Goal: Task Accomplishment & Management: Use online tool/utility

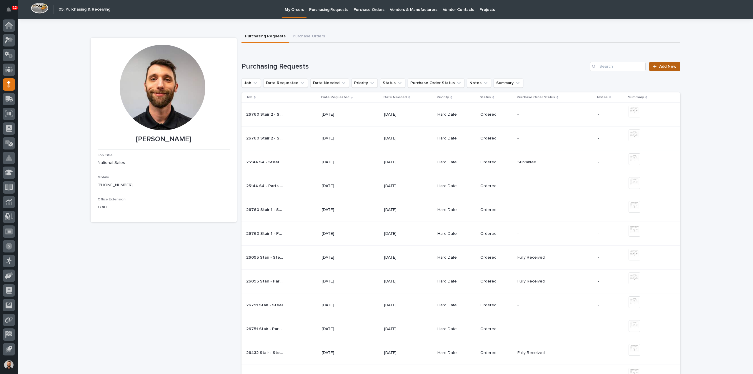
click at [665, 64] on span "Add New" at bounding box center [667, 66] width 17 height 4
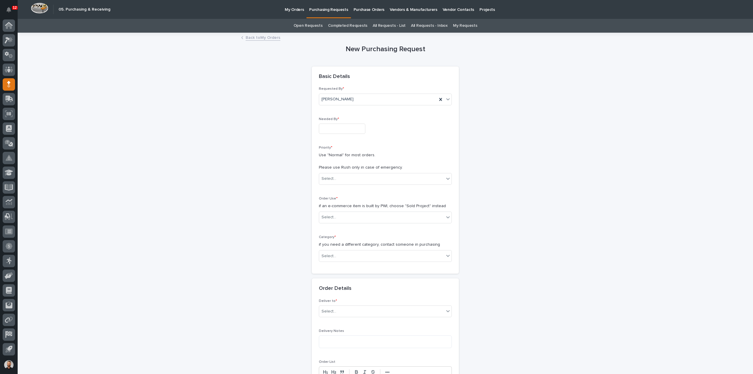
click at [331, 130] on input "text" at bounding box center [342, 128] width 46 height 10
click at [342, 72] on div "10" at bounding box center [338, 71] width 8 height 8
type input "**********"
click at [340, 178] on div "Select..." at bounding box center [381, 179] width 125 height 10
click at [339, 200] on div "Hard Date" at bounding box center [383, 199] width 132 height 10
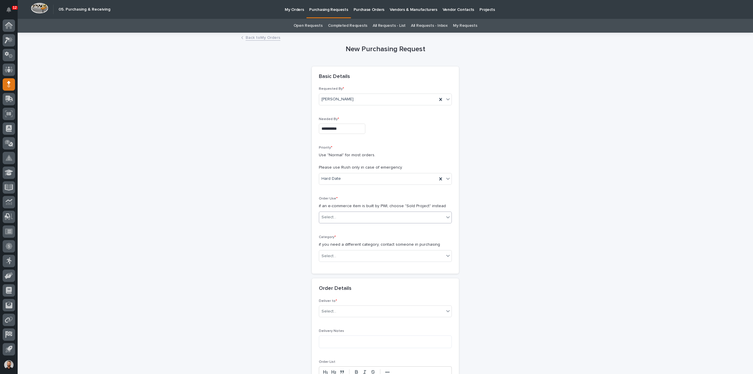
drag, startPoint x: 353, startPoint y: 210, endPoint x: 351, endPoint y: 216, distance: 6.1
click at [352, 211] on div "Order Use * if an e-commerce item is built by PWI, choose "Sold Project" instea…" at bounding box center [385, 211] width 133 height 31
click at [351, 216] on div "Select..." at bounding box center [381, 217] width 125 height 10
drag, startPoint x: 331, startPoint y: 253, endPoint x: 330, endPoint y: 228, distance: 24.7
click at [330, 228] on div "Sold Project" at bounding box center [383, 228] width 132 height 10
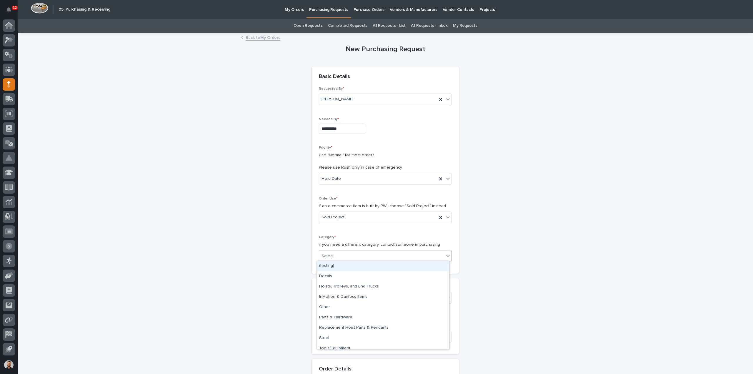
click at [335, 251] on div "Select..." at bounding box center [381, 256] width 125 height 10
click at [333, 340] on div "Steel" at bounding box center [383, 338] width 132 height 10
click at [337, 294] on div "Select..." at bounding box center [381, 298] width 125 height 10
type input "*****"
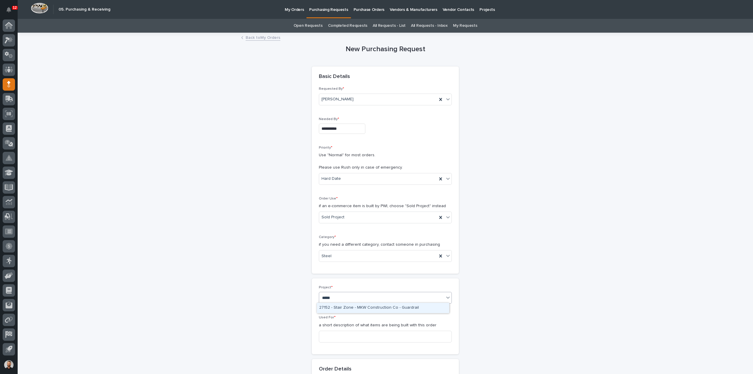
click at [342, 307] on div "27152 - Stair Zone - MKW Construction Co - Guardrail" at bounding box center [383, 308] width 132 height 10
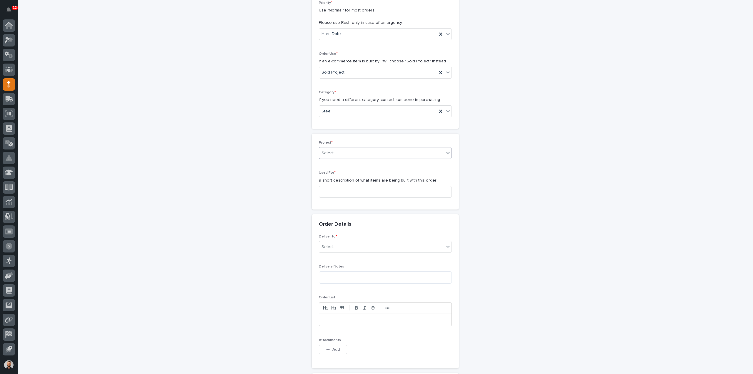
scroll to position [147, 0]
click at [343, 181] on div "Used For * a short description of what items are being built with this order" at bounding box center [385, 183] width 133 height 31
click at [343, 185] on input at bounding box center [385, 189] width 133 height 12
type input "Guardrail - Steel"
click at [340, 249] on div "Deliver to * Select..." at bounding box center [385, 243] width 133 height 23
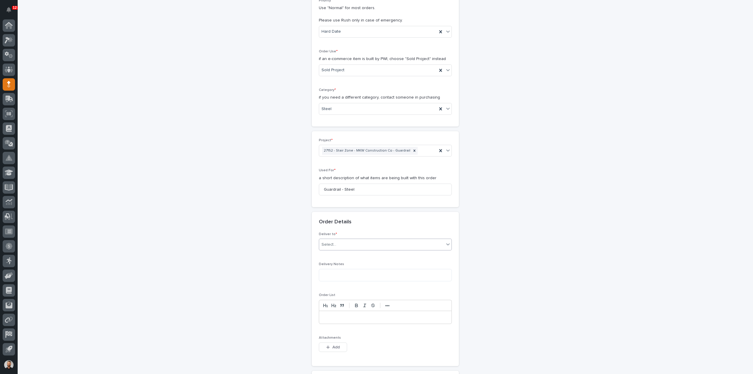
click at [340, 247] on div "Select..." at bounding box center [381, 245] width 125 height 10
click at [338, 254] on div "PWI" at bounding box center [383, 254] width 132 height 10
click at [333, 345] on span "Add" at bounding box center [335, 346] width 7 height 5
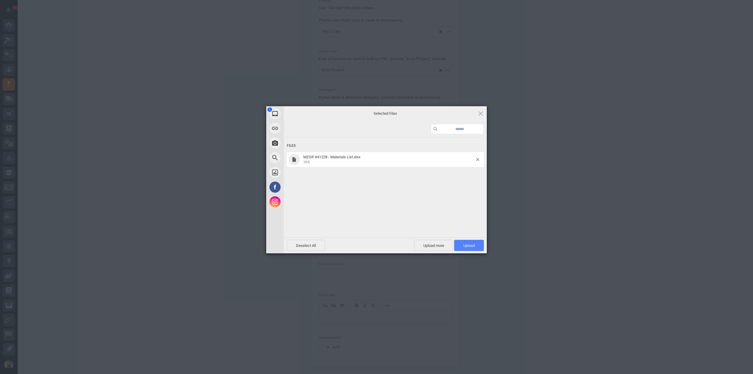
click at [475, 246] on span "Upload 1" at bounding box center [469, 245] width 30 height 11
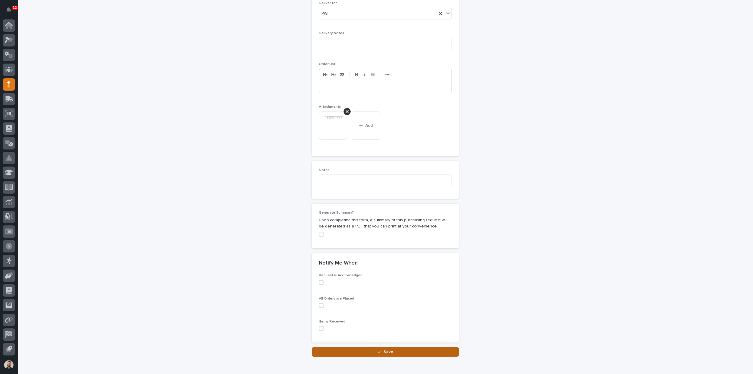
scroll to position [405, 0]
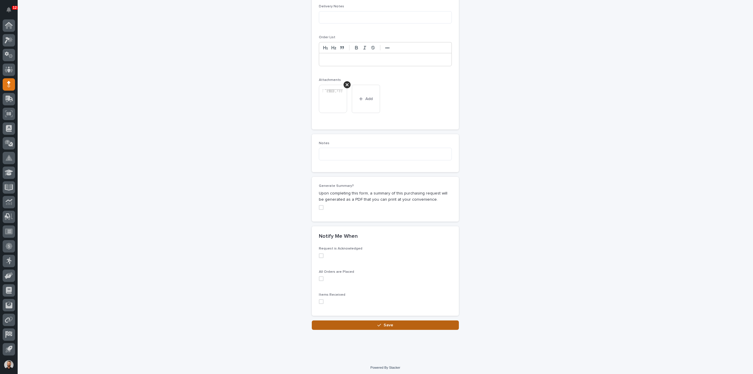
click at [372, 320] on button "Save" at bounding box center [385, 324] width 147 height 9
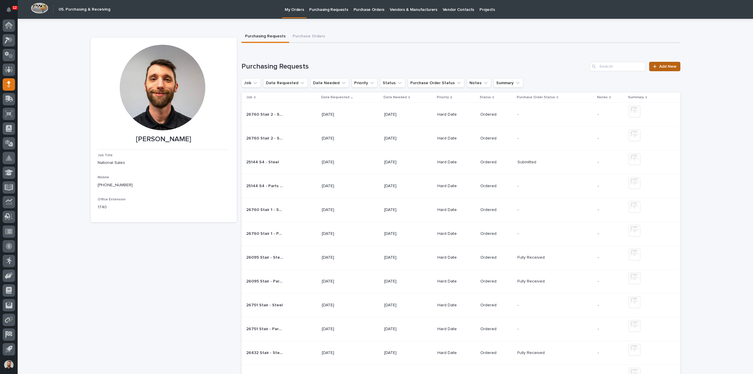
click at [650, 70] on link "Add New" at bounding box center [664, 66] width 31 height 9
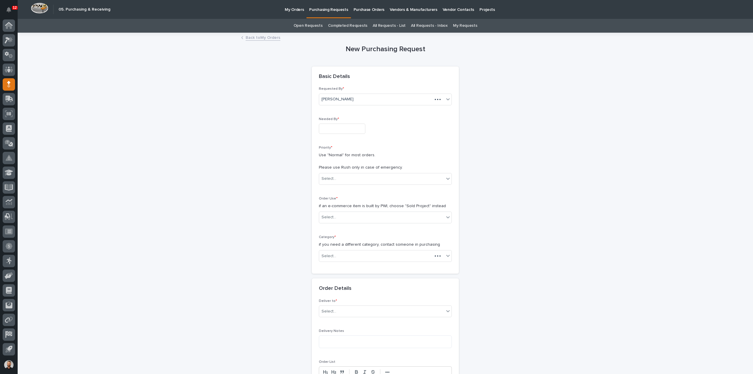
click at [325, 130] on input "text" at bounding box center [342, 128] width 46 height 10
click at [336, 70] on div "10" at bounding box center [338, 71] width 8 height 8
type input "**********"
click at [352, 180] on div "Select..." at bounding box center [381, 179] width 125 height 10
click at [337, 197] on div "Hard Date" at bounding box center [383, 199] width 132 height 10
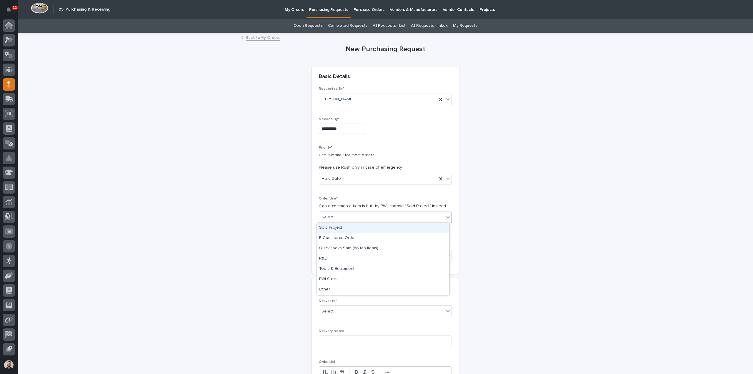
click at [337, 216] on input "text" at bounding box center [337, 217] width 1 height 5
click at [333, 228] on div "Sold Project" at bounding box center [383, 228] width 132 height 10
click at [333, 257] on div "Select..." at bounding box center [381, 256] width 125 height 10
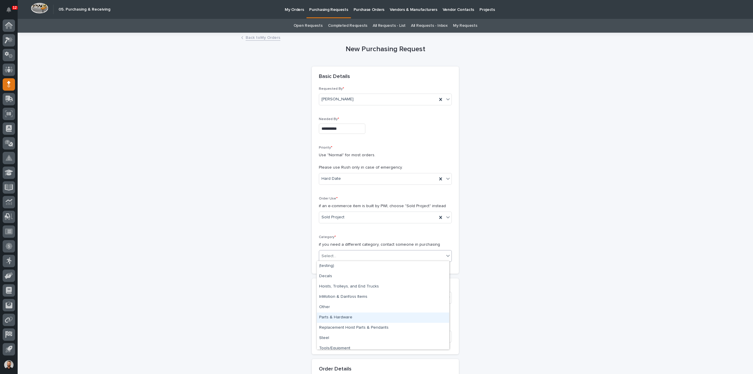
click at [337, 318] on div "Parts & Hardware" at bounding box center [383, 317] width 132 height 10
click at [335, 296] on div "Select..." at bounding box center [381, 298] width 125 height 10
type input "*****"
click at [358, 306] on div "27152 - Stair Zone - MKW Construction Co - Guardrail" at bounding box center [383, 308] width 132 height 10
click at [350, 335] on input at bounding box center [385, 336] width 133 height 12
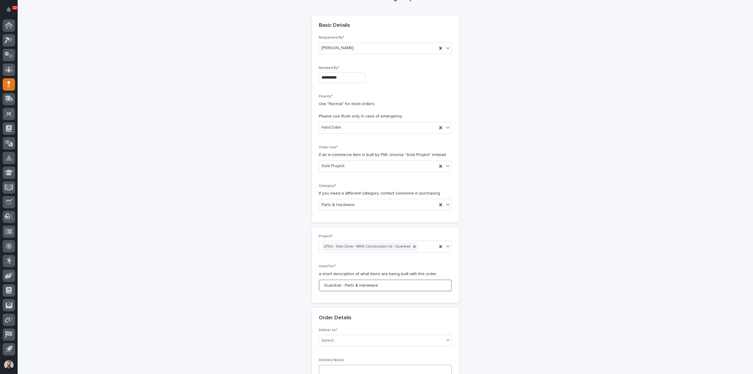
scroll to position [118, 0]
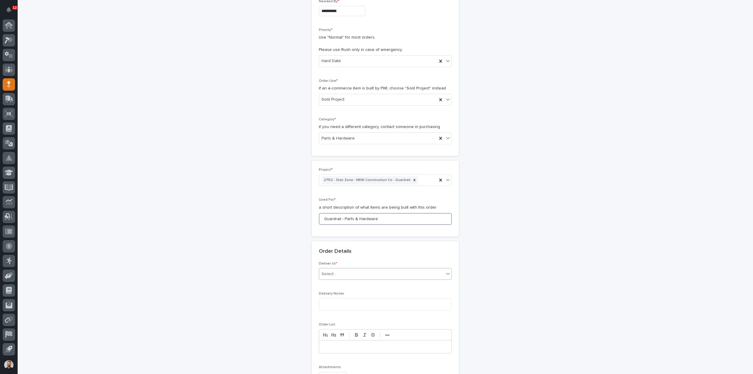
type input "Guardrail - Parts & Hardware"
click at [346, 270] on div "Select..." at bounding box center [381, 274] width 125 height 10
click at [343, 285] on div "PWI" at bounding box center [383, 284] width 132 height 10
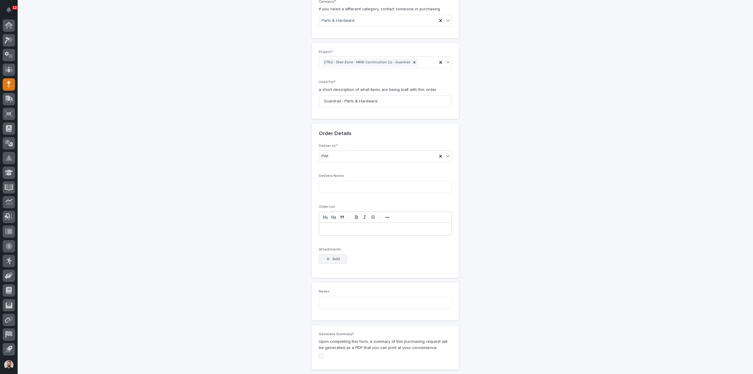
click at [336, 256] on span "Add" at bounding box center [335, 258] width 7 height 5
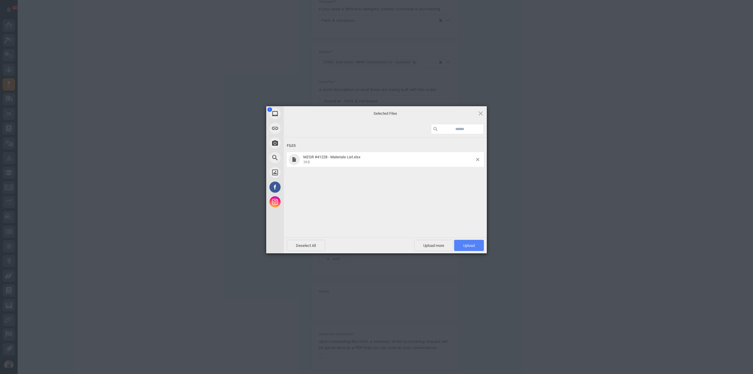
click at [474, 240] on span "Upload 1" at bounding box center [469, 245] width 30 height 11
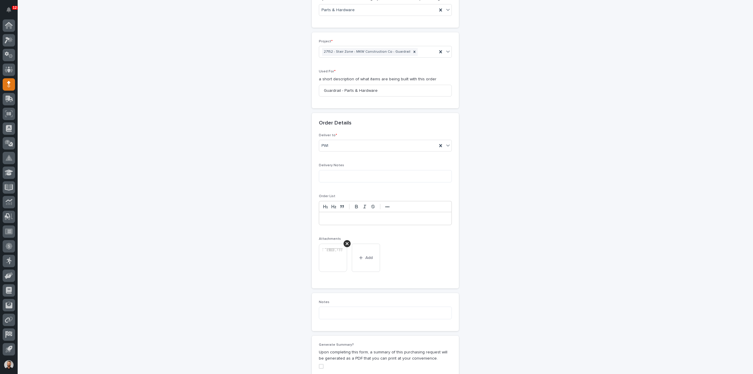
scroll to position [405, 0]
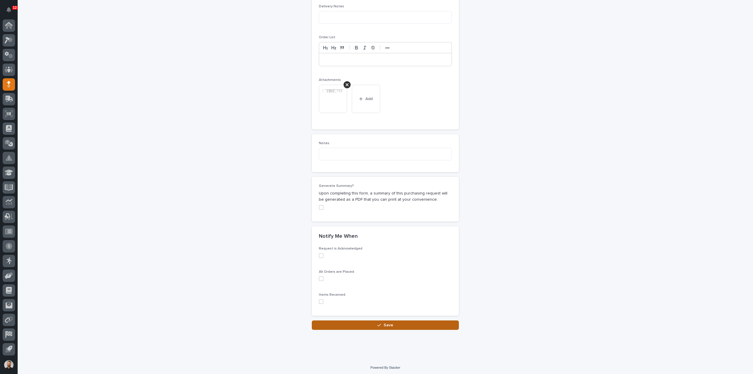
click at [389, 323] on span "Save" at bounding box center [388, 324] width 10 height 5
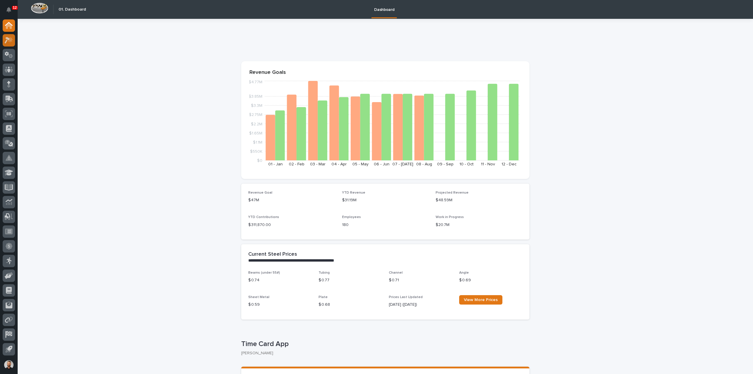
click at [6, 38] on icon at bounding box center [7, 40] width 5 height 6
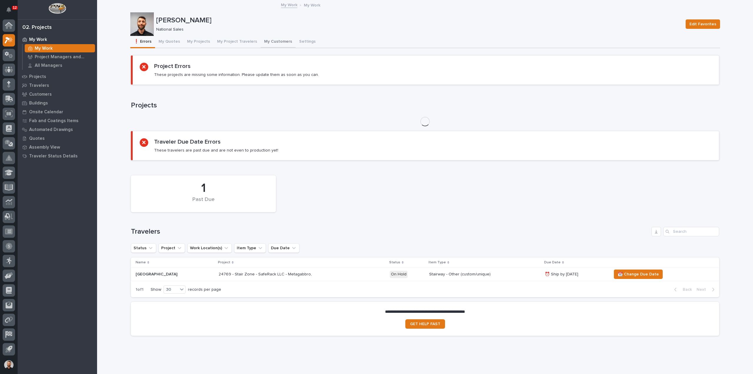
click at [267, 41] on button "My Customers" at bounding box center [277, 42] width 35 height 12
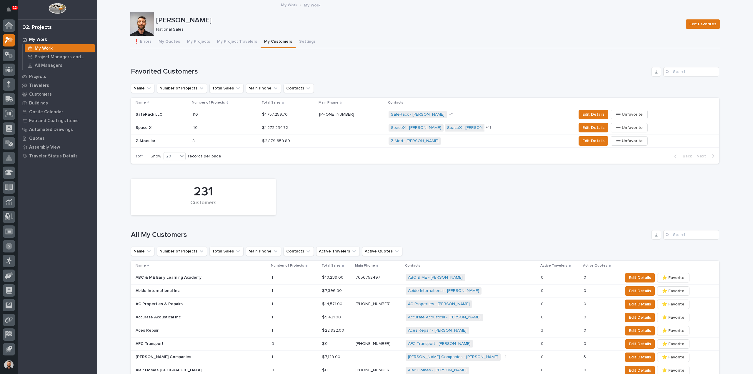
click at [166, 114] on p at bounding box center [162, 114] width 52 height 5
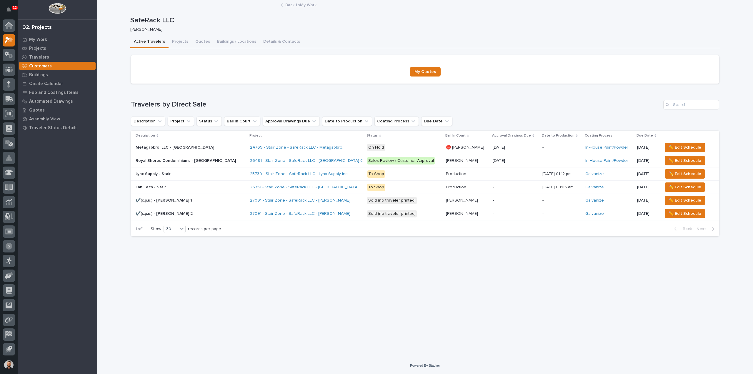
click at [325, 148] on div "24769 - Stair Zone - SafeRack LLC - Metagabbro," at bounding box center [301, 147] width 103 height 5
click at [365, 160] on td "Sales Review / Customer Approval" at bounding box center [404, 160] width 79 height 13
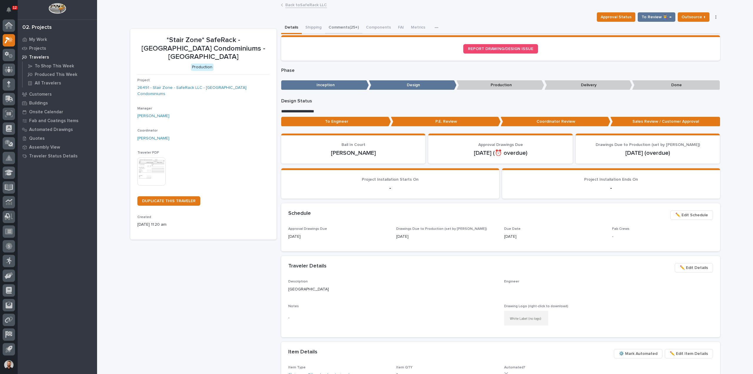
click at [331, 27] on button "Comments (25+)" at bounding box center [343, 28] width 37 height 12
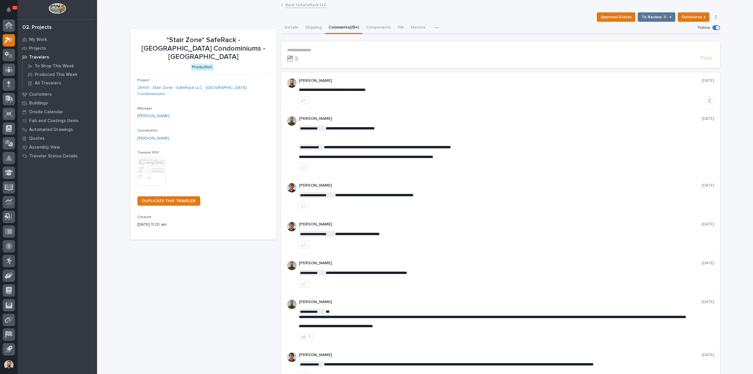
click at [312, 47] on section "**********" at bounding box center [500, 54] width 439 height 26
drag, startPoint x: 308, startPoint y: 46, endPoint x: 309, endPoint y: 49, distance: 3.7
click at [309, 49] on section "**********" at bounding box center [500, 54] width 439 height 26
click at [309, 49] on p "**********" at bounding box center [500, 50] width 427 height 5
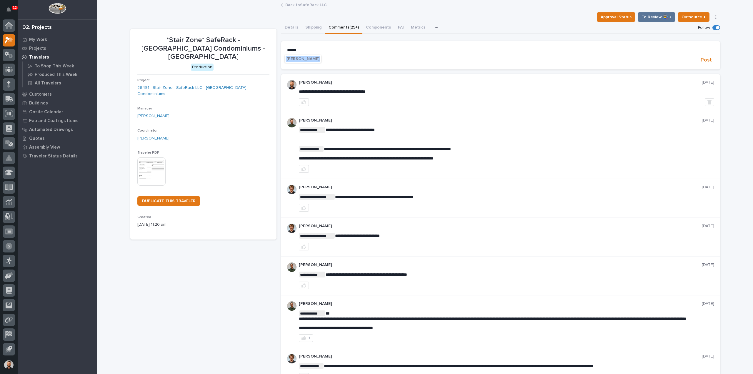
click at [315, 58] on span "[PERSON_NAME]" at bounding box center [302, 59] width 33 height 4
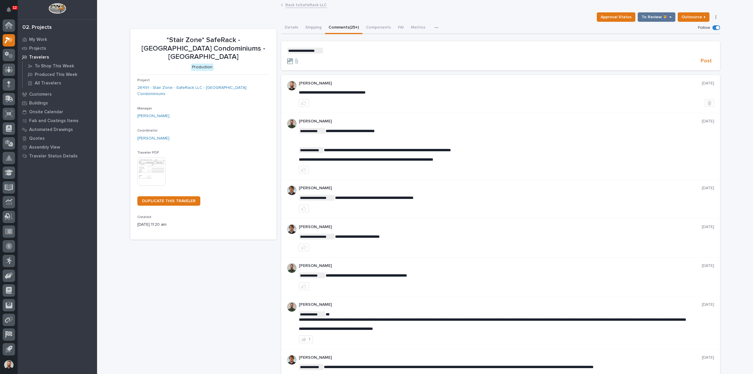
click at [340, 53] on p "**********" at bounding box center [500, 51] width 427 height 6
click at [430, 51] on p "**********" at bounding box center [500, 51] width 427 height 6
click at [702, 60] on span "Post" at bounding box center [705, 61] width 11 height 7
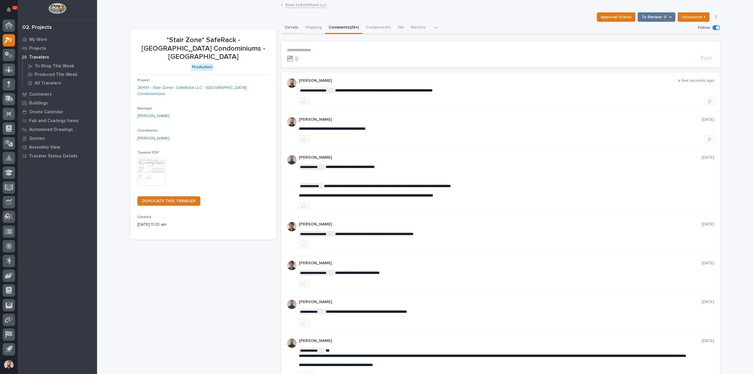
click at [295, 28] on button "Details" at bounding box center [291, 28] width 21 height 12
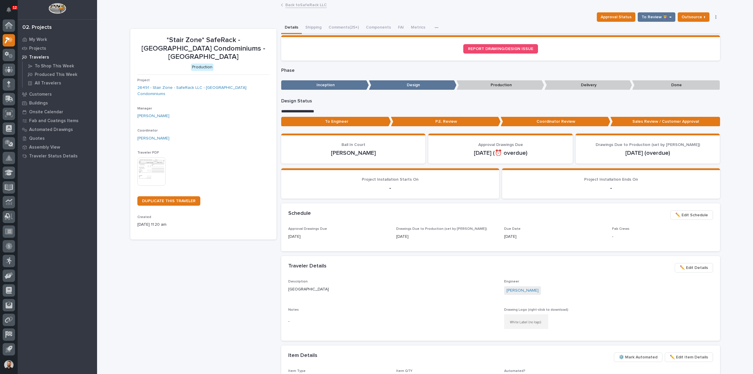
click at [686, 210] on button "✏️ Edit Schedule" at bounding box center [691, 214] width 43 height 9
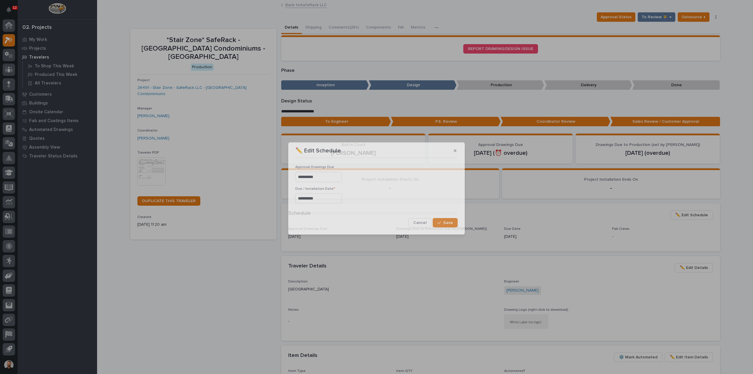
click at [686, 213] on div "**********" at bounding box center [376, 187] width 753 height 374
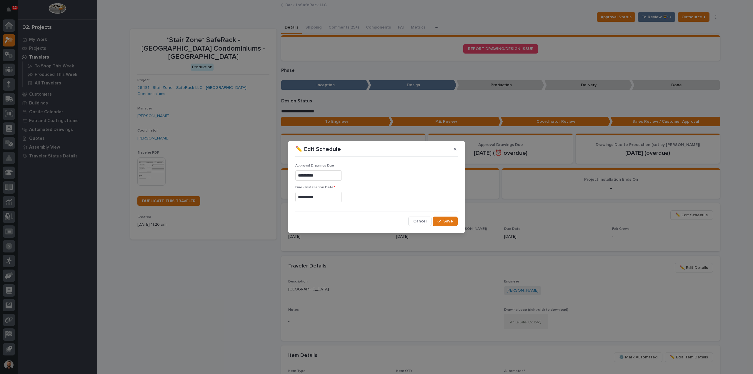
click at [328, 197] on input "**********" at bounding box center [318, 197] width 46 height 10
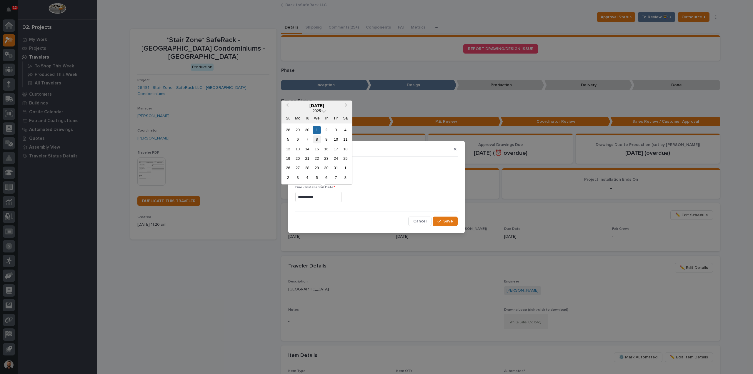
click at [318, 142] on div "8" at bounding box center [317, 139] width 8 height 8
type input "**********"
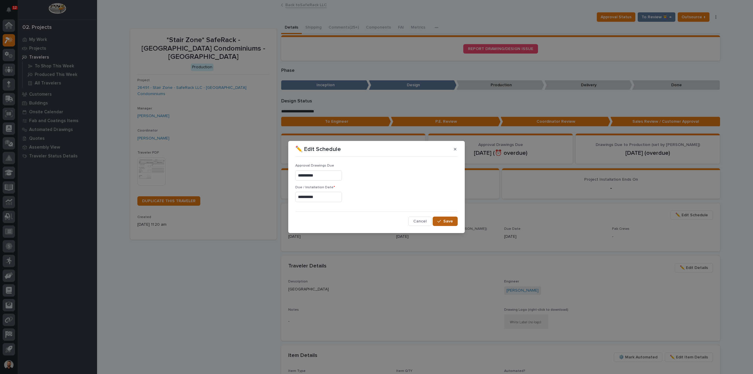
click at [449, 220] on span "Save" at bounding box center [448, 220] width 10 height 5
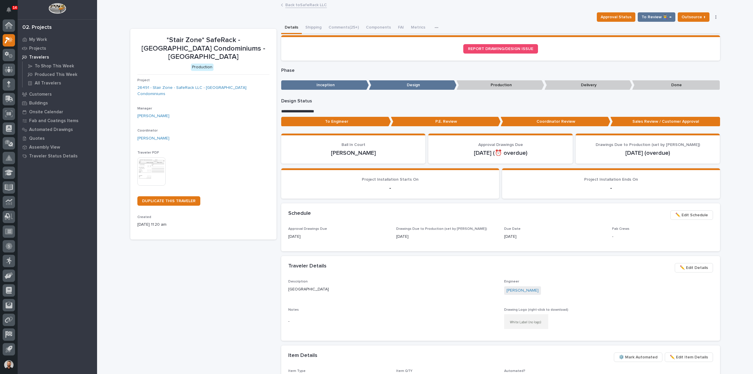
click at [593, 198] on section "Project Installation Ends On -" at bounding box center [611, 183] width 218 height 30
click at [342, 27] on button "Comments (25+)" at bounding box center [343, 28] width 37 height 12
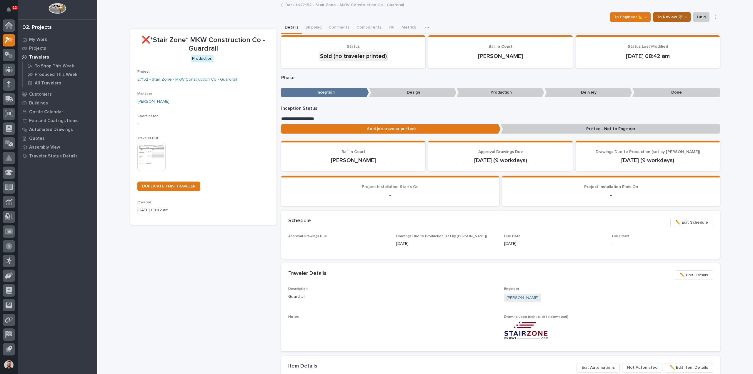
click at [684, 16] on span "To Review 👨‍🏭 →" at bounding box center [672, 17] width 30 height 7
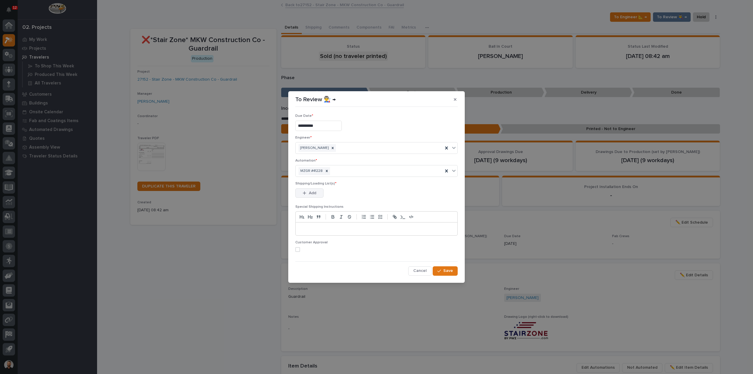
click at [312, 194] on span "Add" at bounding box center [312, 192] width 7 height 5
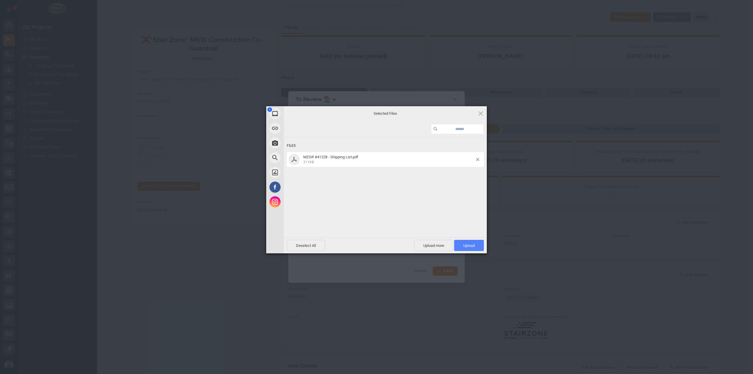
click at [460, 245] on span "Upload 1" at bounding box center [469, 245] width 30 height 11
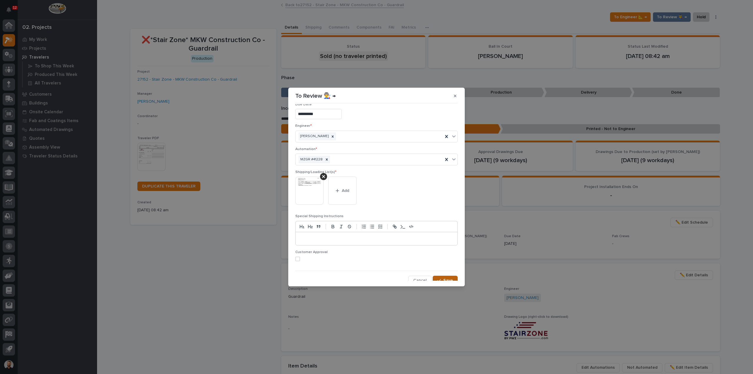
scroll to position [11, 0]
click at [444, 275] on span "Save" at bounding box center [448, 276] width 10 height 5
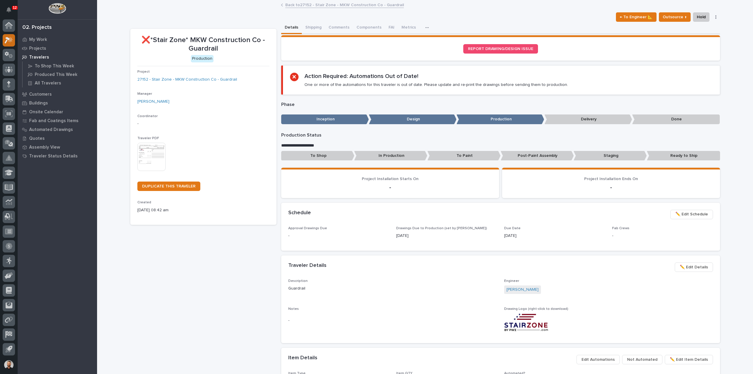
click at [9, 42] on icon at bounding box center [9, 40] width 9 height 7
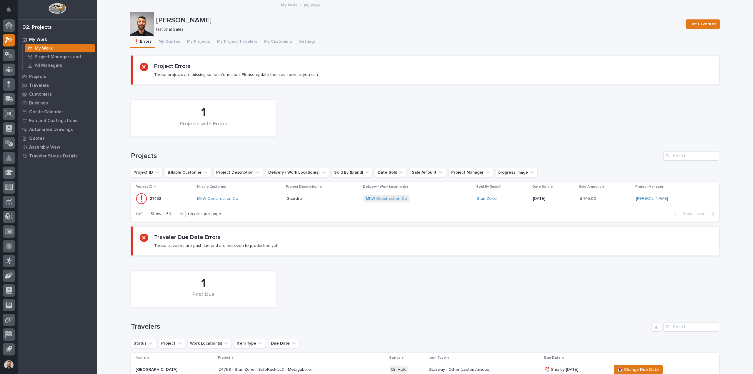
click at [430, 197] on div "MKW Construction Co + 0" at bounding box center [414, 198] width 103 height 7
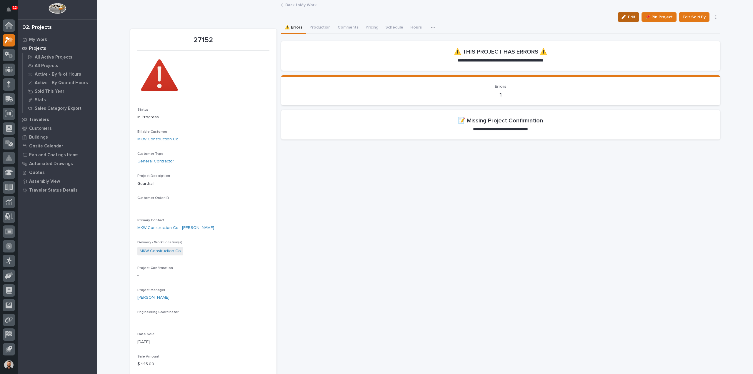
click at [632, 16] on span "Edit" at bounding box center [631, 16] width 7 height 5
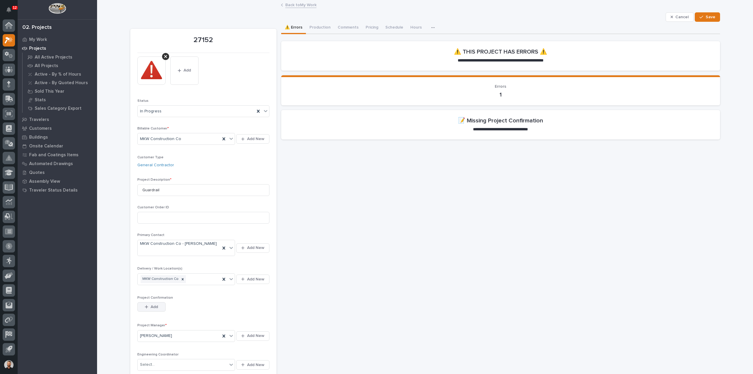
click at [159, 302] on button "Add" at bounding box center [151, 306] width 28 height 9
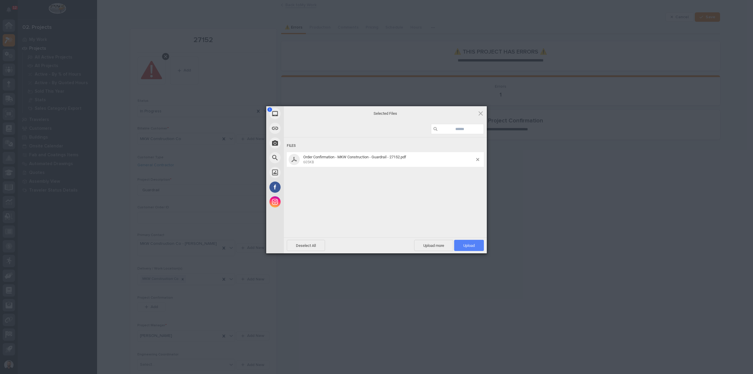
click at [470, 248] on span "Upload 1" at bounding box center [469, 245] width 30 height 11
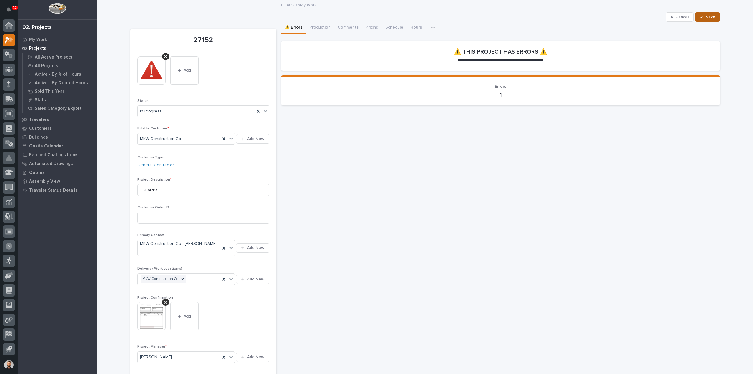
click at [711, 19] on span "Save" at bounding box center [710, 16] width 10 height 5
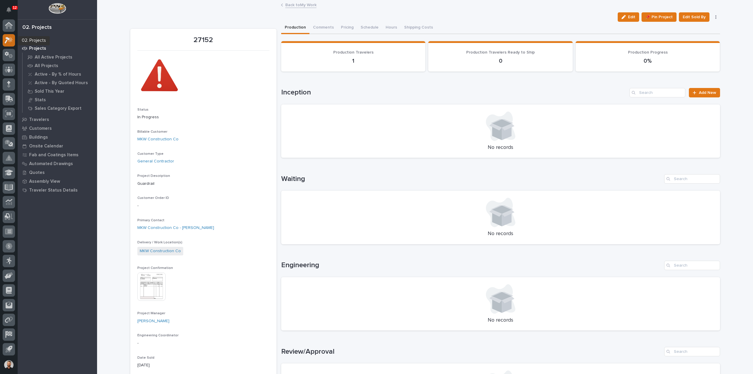
click at [10, 40] on icon at bounding box center [10, 39] width 5 height 6
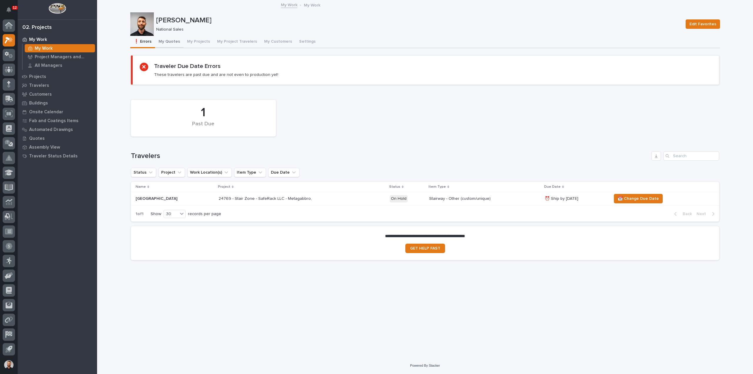
click at [172, 41] on button "My Quotes" at bounding box center [169, 42] width 29 height 12
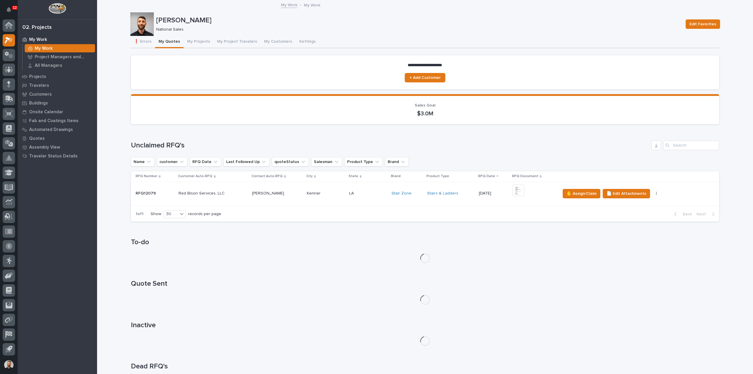
click at [234, 194] on p at bounding box center [212, 193] width 69 height 5
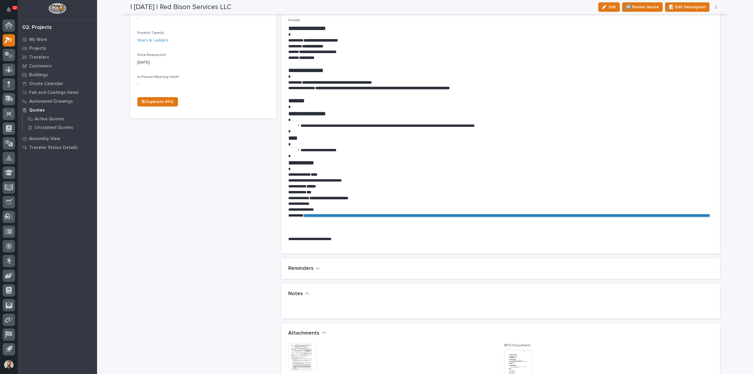
scroll to position [265, 0]
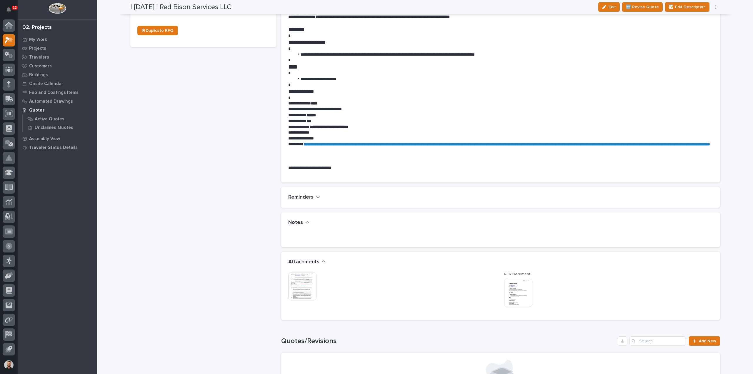
click at [302, 284] on img at bounding box center [302, 286] width 28 height 28
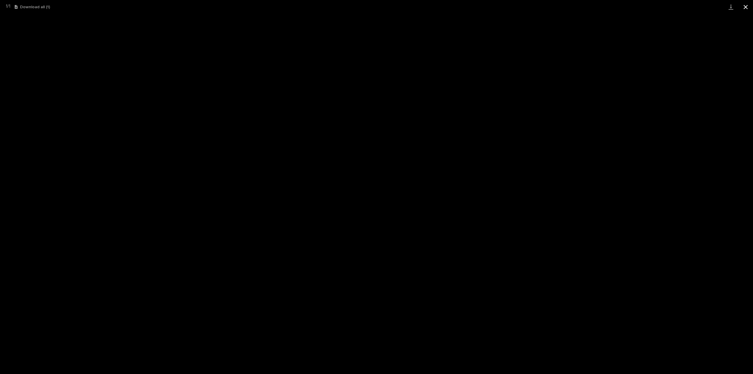
click at [746, 4] on button "Close gallery" at bounding box center [745, 7] width 15 height 14
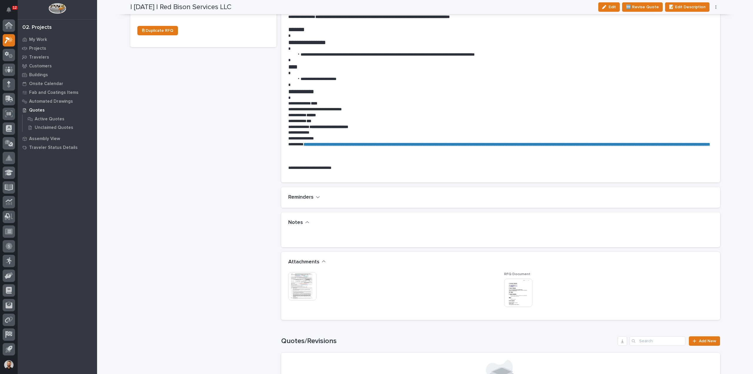
click at [519, 289] on img at bounding box center [518, 292] width 28 height 28
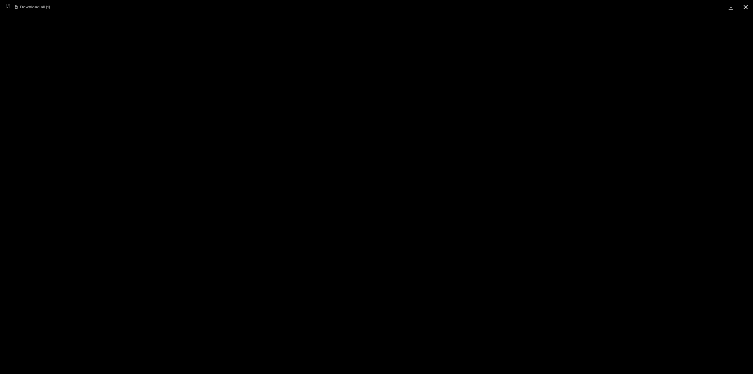
click at [746, 9] on button "Close gallery" at bounding box center [745, 7] width 15 height 14
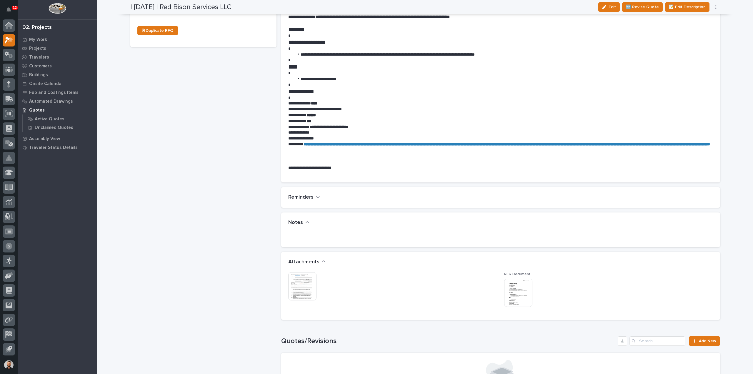
click at [301, 285] on img at bounding box center [302, 286] width 28 height 28
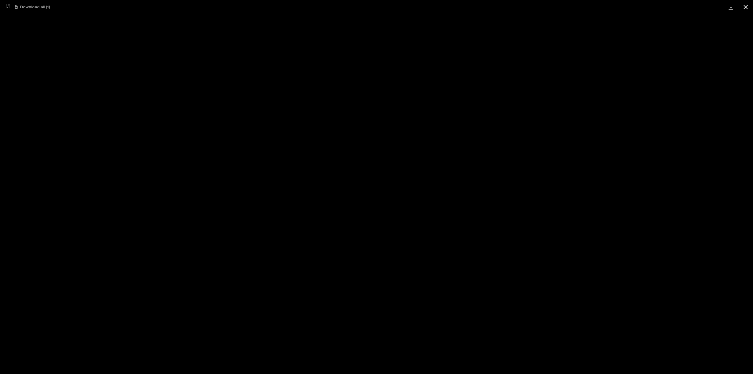
click at [745, 10] on button "Close gallery" at bounding box center [745, 7] width 15 height 14
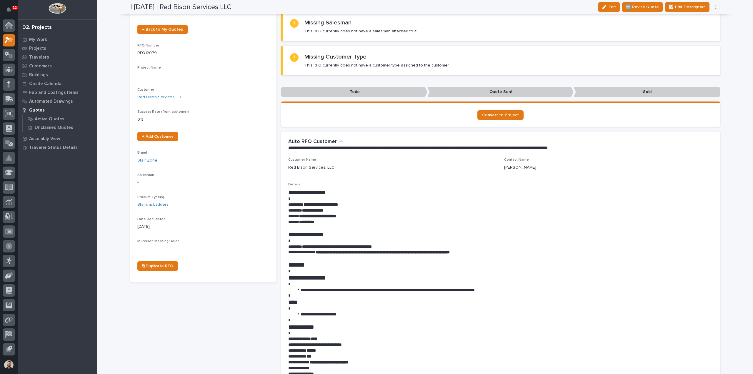
scroll to position [0, 0]
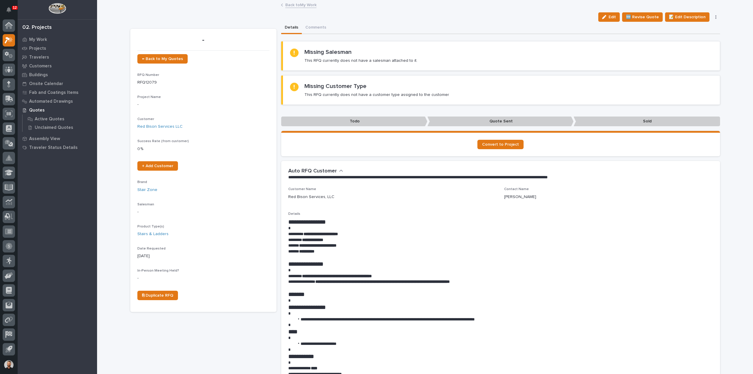
click at [308, 4] on link "Back to My Work" at bounding box center [300, 4] width 31 height 7
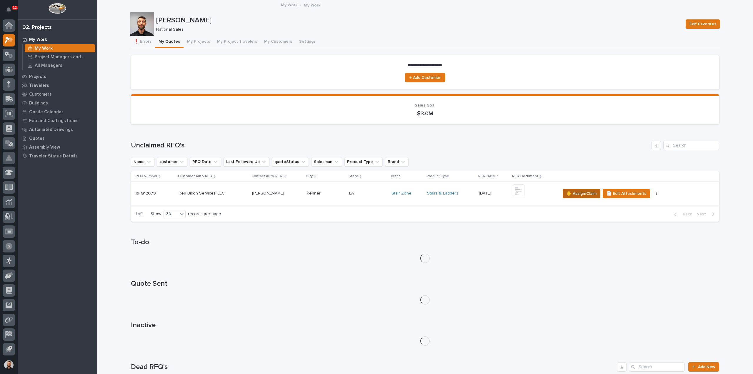
click at [585, 194] on span "✋ Assign/Claim" at bounding box center [581, 193] width 30 height 7
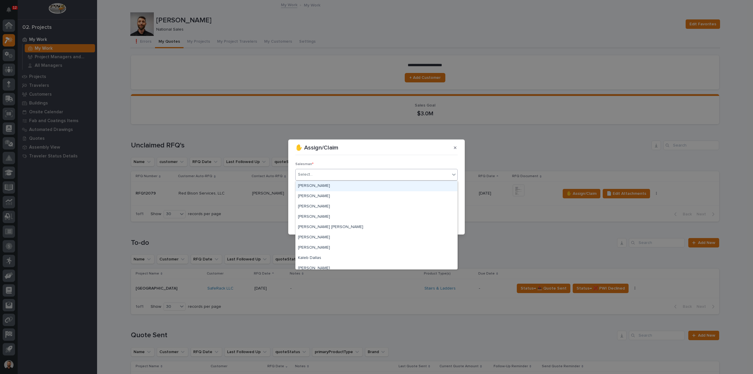
click at [349, 174] on div "Select..." at bounding box center [372, 175] width 154 height 10
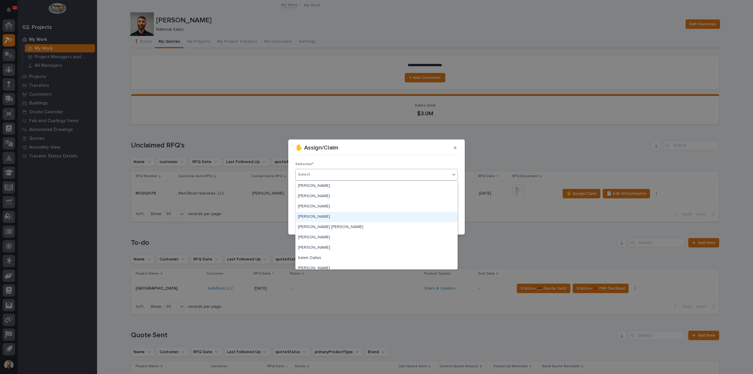
click at [316, 216] on div "[PERSON_NAME]" at bounding box center [376, 217] width 162 height 10
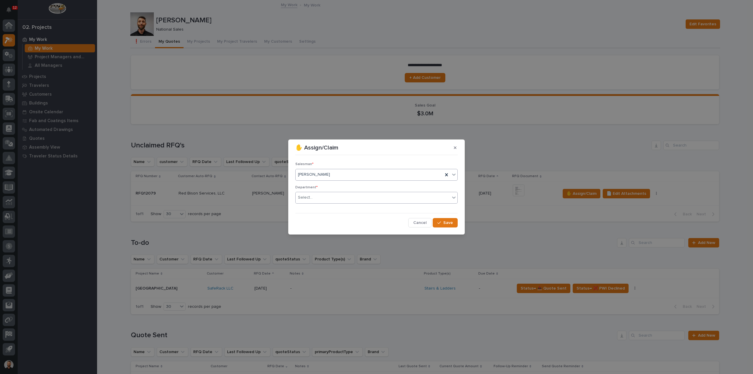
click at [321, 199] on div "Select..." at bounding box center [372, 198] width 154 height 10
click at [319, 210] on span "National Sales" at bounding box center [313, 208] width 30 height 6
click at [448, 222] on span "Save" at bounding box center [448, 222] width 10 height 5
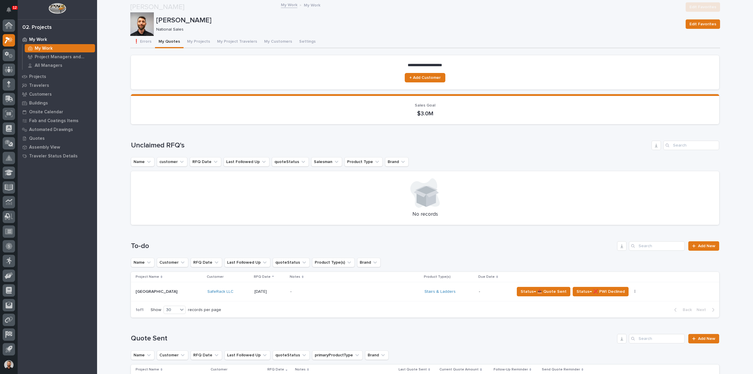
scroll to position [59, 0]
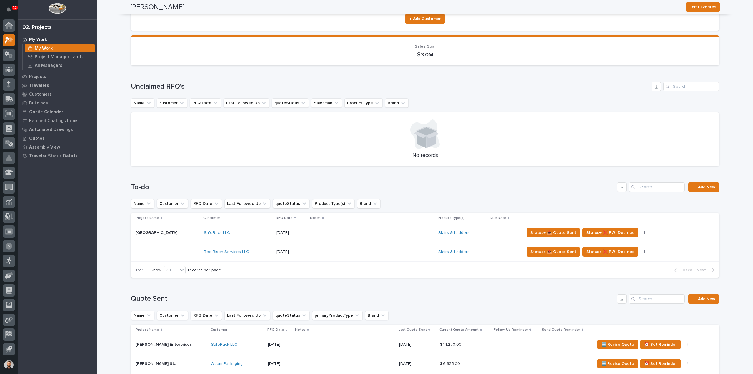
click at [336, 250] on p "-" at bounding box center [361, 251] width 103 height 5
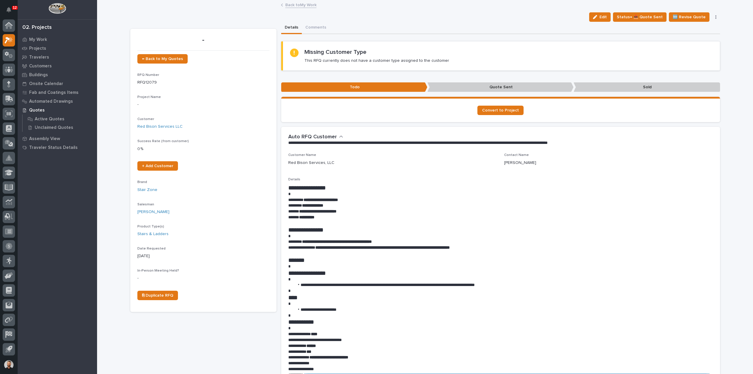
click at [317, 211] on strong "**********" at bounding box center [317, 211] width 37 height 4
drag, startPoint x: 317, startPoint y: 211, endPoint x: 388, endPoint y: 208, distance: 70.9
click at [388, 208] on div "**********" at bounding box center [500, 292] width 425 height 217
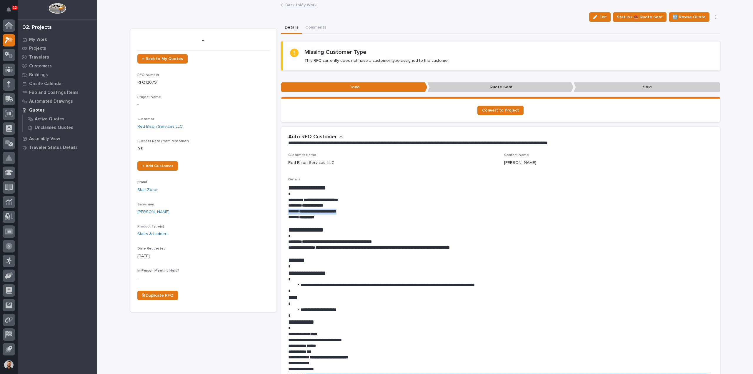
click at [336, 213] on strong "**********" at bounding box center [317, 211] width 37 height 4
drag, startPoint x: 353, startPoint y: 212, endPoint x: 298, endPoint y: 211, distance: 55.0
click at [298, 211] on p "**********" at bounding box center [500, 211] width 425 height 6
copy strong "**********"
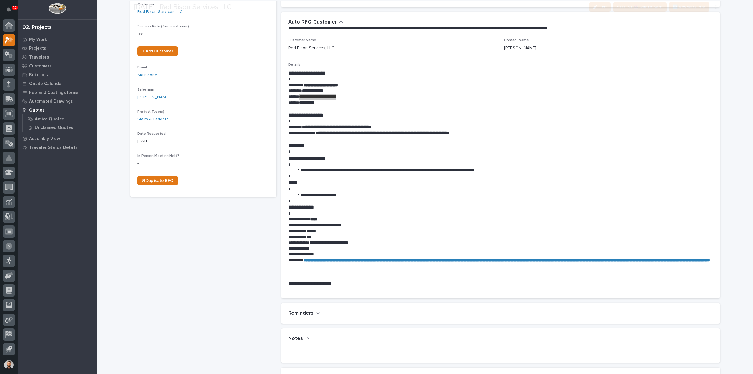
scroll to position [265, 0]
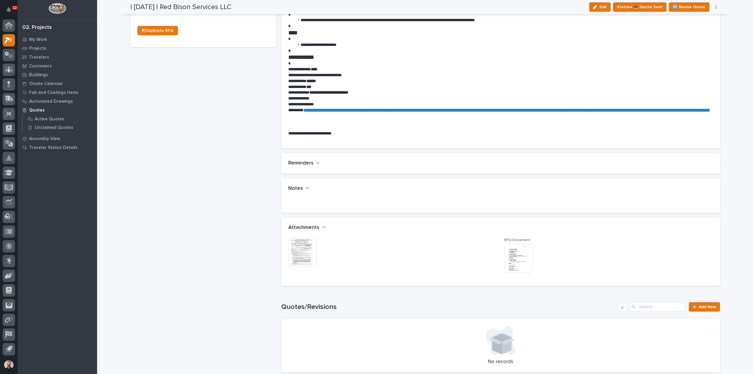
click at [288, 238] on link at bounding box center [302, 252] width 28 height 28
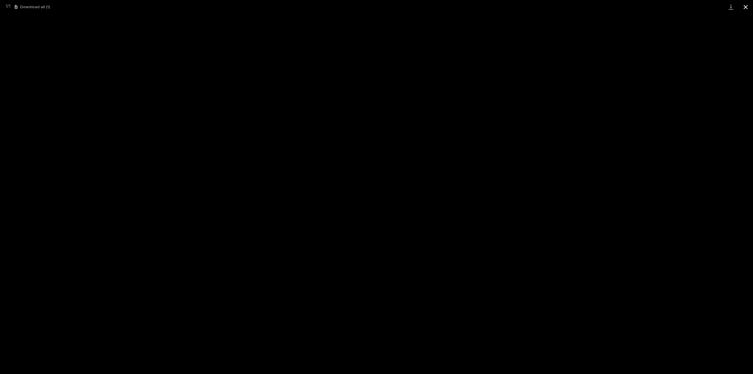
click at [744, 9] on button "Close gallery" at bounding box center [745, 7] width 15 height 14
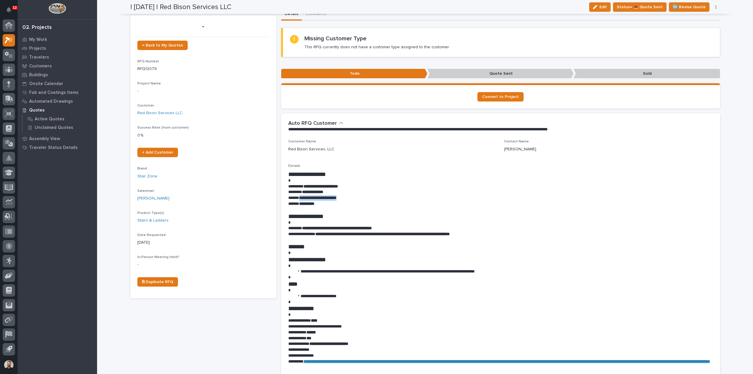
scroll to position [0, 0]
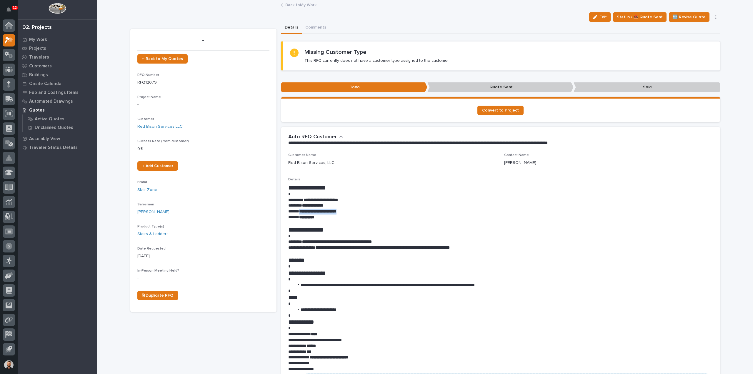
click at [715, 17] on button "button" at bounding box center [716, 17] width 8 height 4
drag, startPoint x: 692, startPoint y: 150, endPoint x: 689, endPoint y: 146, distance: 5.1
click at [692, 150] on div "**********" at bounding box center [500, 140] width 439 height 26
click at [295, 1] on link "Back to My Work" at bounding box center [300, 4] width 31 height 7
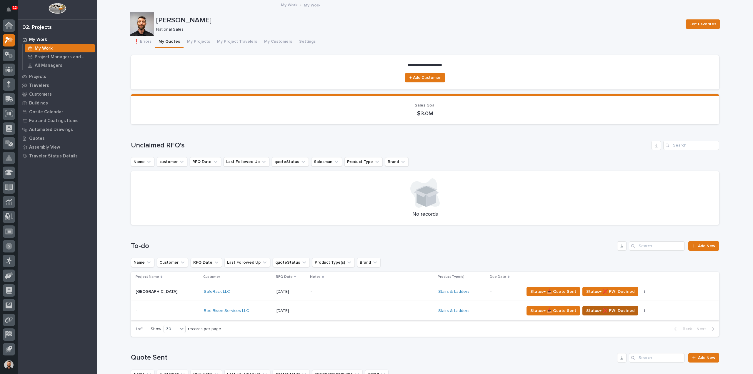
click at [593, 307] on span "Status→ ❌ PWI Declined" at bounding box center [610, 310] width 48 height 7
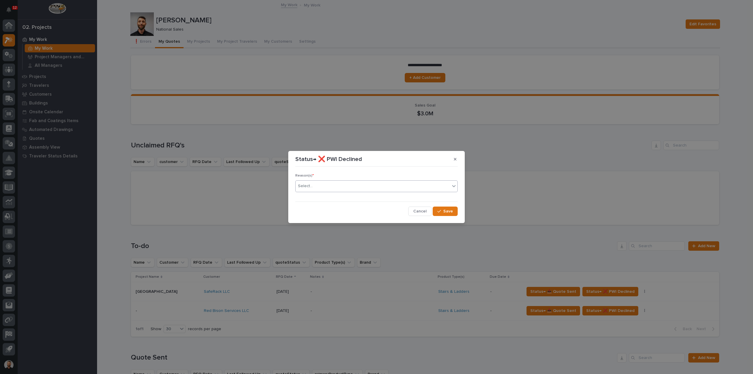
click at [375, 189] on div "Select..." at bounding box center [372, 186] width 154 height 10
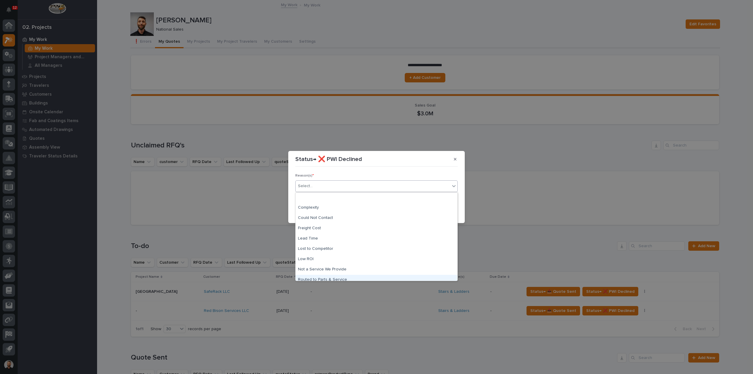
scroll to position [25, 0]
click at [337, 244] on div "Not a Service We Provide" at bounding box center [376, 244] width 162 height 10
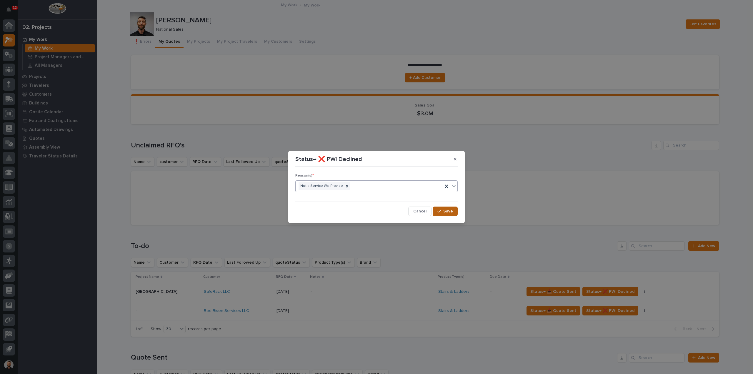
click at [455, 209] on button "Save" at bounding box center [444, 210] width 25 height 9
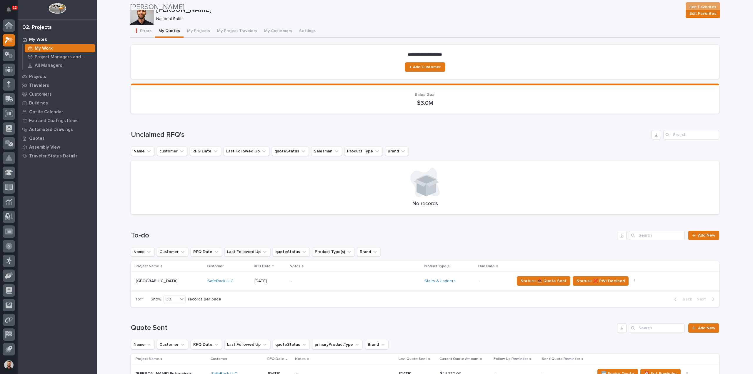
scroll to position [0, 0]
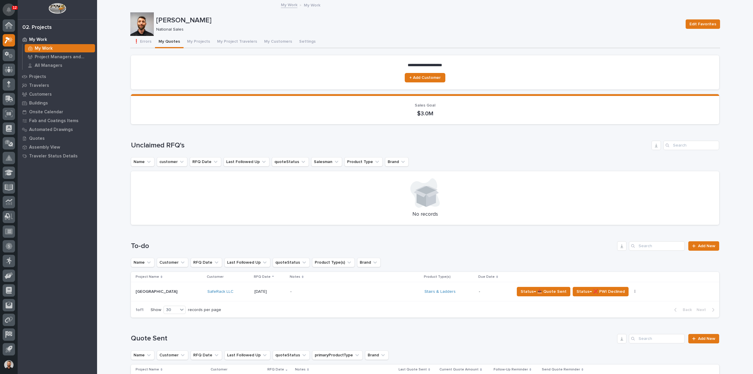
click at [7, 7] on icon "Notifications" at bounding box center [8, 9] width 5 height 5
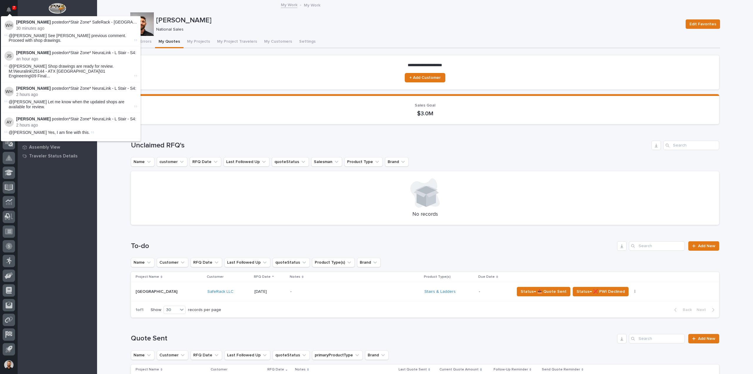
scroll to position [1195, 0]
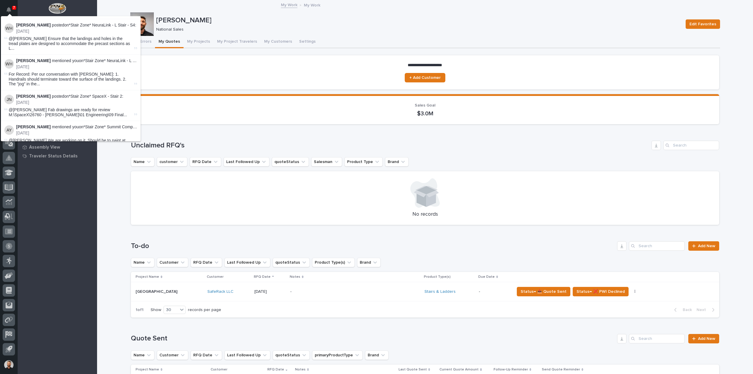
click at [202, 126] on div "Loading... Saving… Sales Goal $3.0M" at bounding box center [425, 111] width 588 height 35
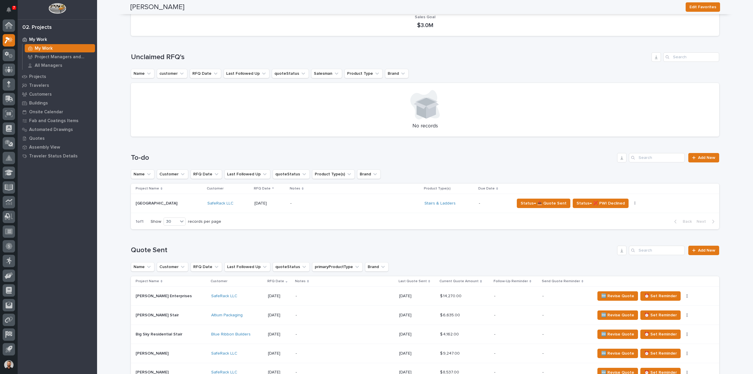
scroll to position [0, 0]
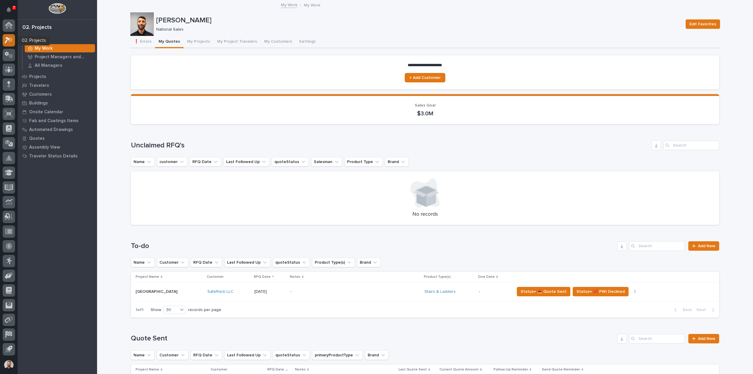
click at [9, 38] on icon at bounding box center [7, 40] width 5 height 6
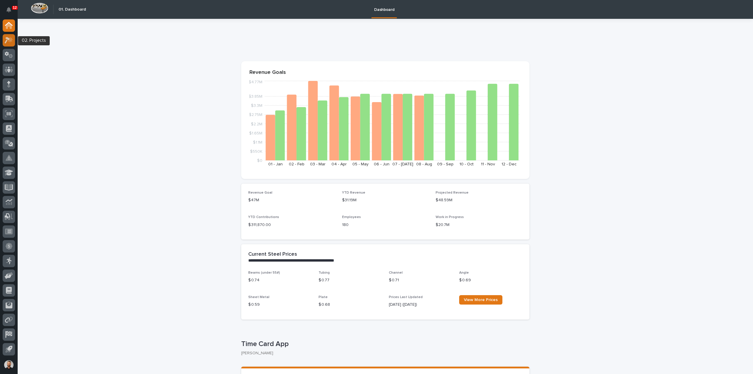
click at [9, 41] on icon at bounding box center [10, 39] width 5 height 6
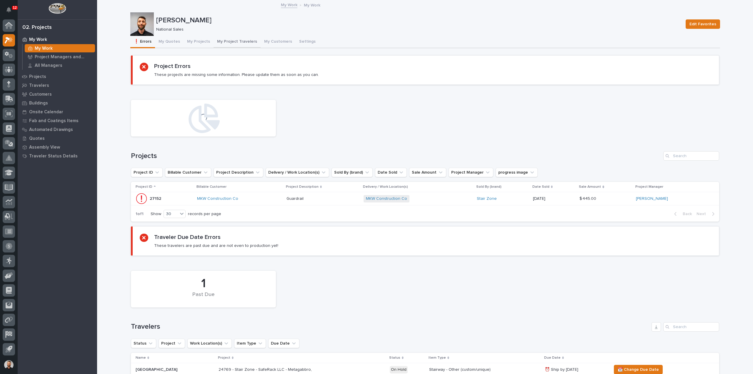
click at [213, 40] on button "My Project Travelers" at bounding box center [236, 42] width 47 height 12
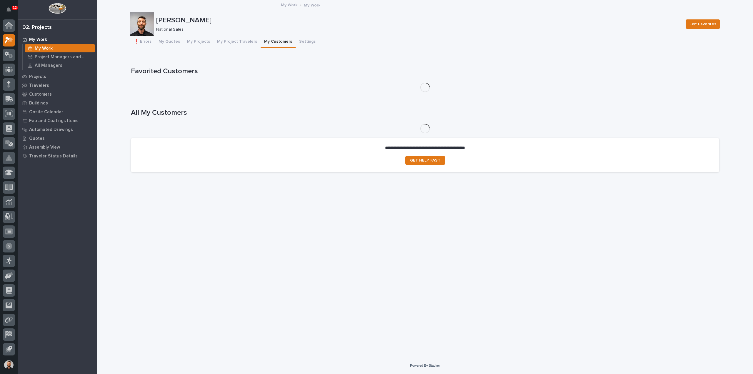
click at [274, 39] on button "My Customers" at bounding box center [277, 42] width 35 height 12
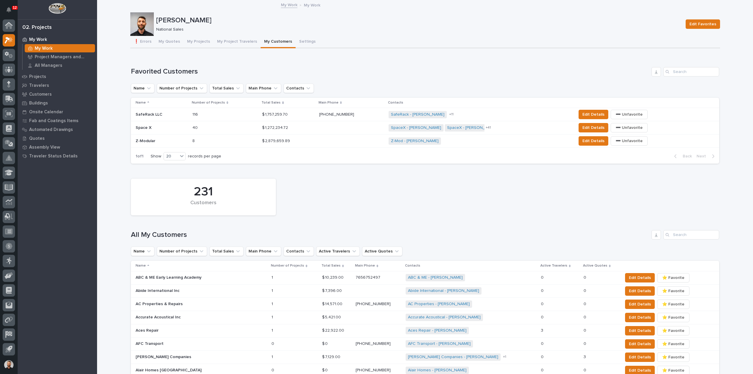
click at [172, 113] on p at bounding box center [162, 114] width 52 height 5
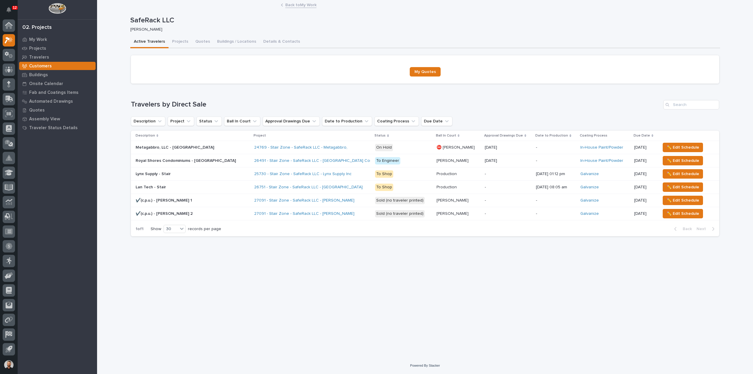
click at [268, 282] on div "Loading... Saving… Loading... Saving… SafeRack LLC SafeRack LLC [PERSON_NAME] S…" at bounding box center [424, 172] width 595 height 342
click at [455, 95] on div "Loading... Saving… Travelers by Direct Sale Description Project Status Ball In …" at bounding box center [425, 164] width 588 height 153
click at [7, 55] on icon at bounding box center [9, 54] width 9 height 7
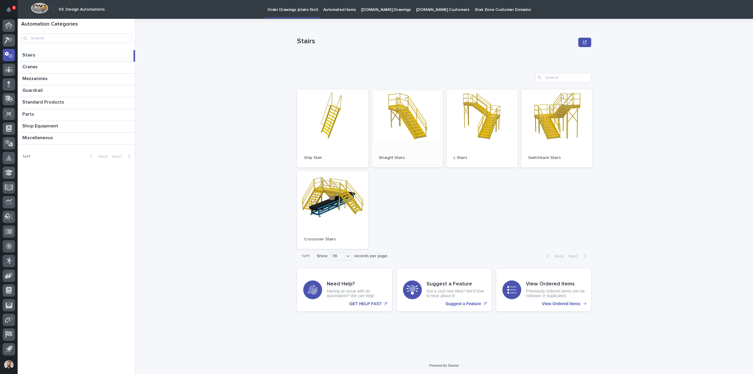
click at [413, 115] on link "Open" at bounding box center [407, 128] width 71 height 78
click at [339, 11] on p "Automated Items" at bounding box center [339, 6] width 32 height 12
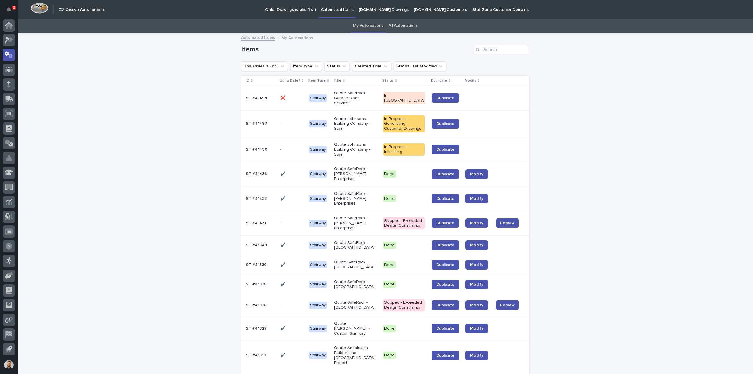
click at [360, 27] on link "My Automations" at bounding box center [368, 26] width 30 height 14
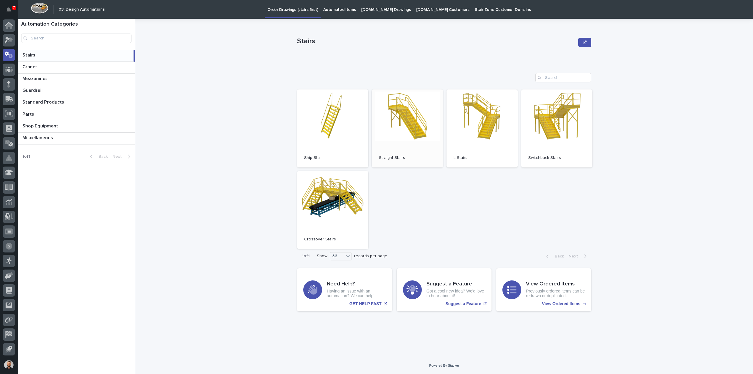
click at [416, 123] on link "Open" at bounding box center [407, 128] width 71 height 78
click at [336, 9] on p "Automated Items" at bounding box center [339, 6] width 32 height 12
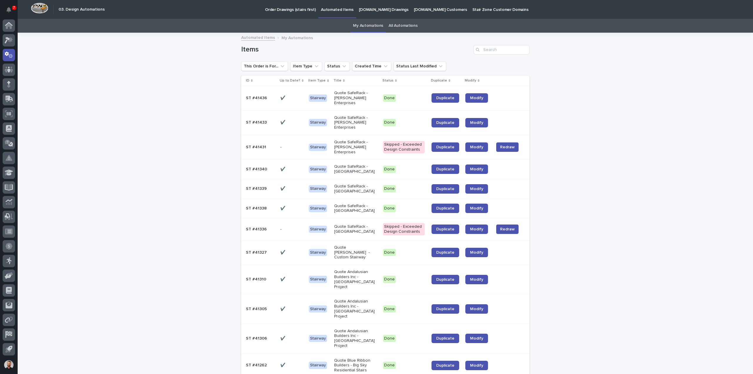
click at [404, 27] on link "All Automations" at bounding box center [402, 26] width 29 height 14
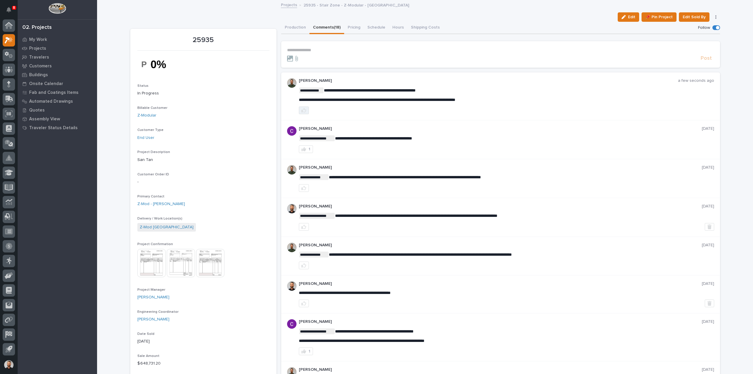
click at [303, 108] on icon "button" at bounding box center [303, 110] width 5 height 5
click at [379, 98] on span "**********" at bounding box center [377, 100] width 156 height 4
copy div "**********"
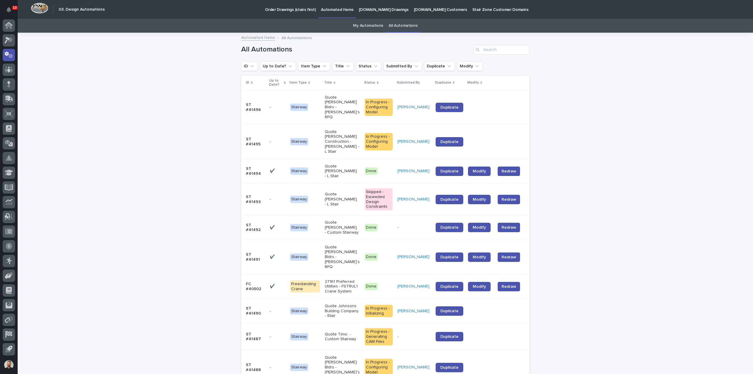
click at [365, 27] on link "My Automations" at bounding box center [368, 26] width 30 height 14
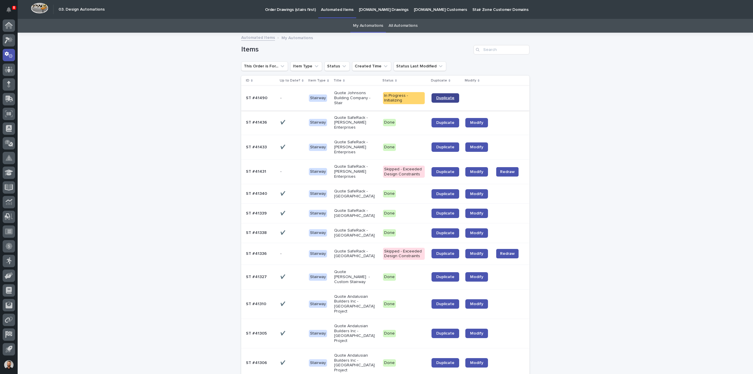
click at [443, 99] on span "Duplicate" at bounding box center [445, 98] width 18 height 4
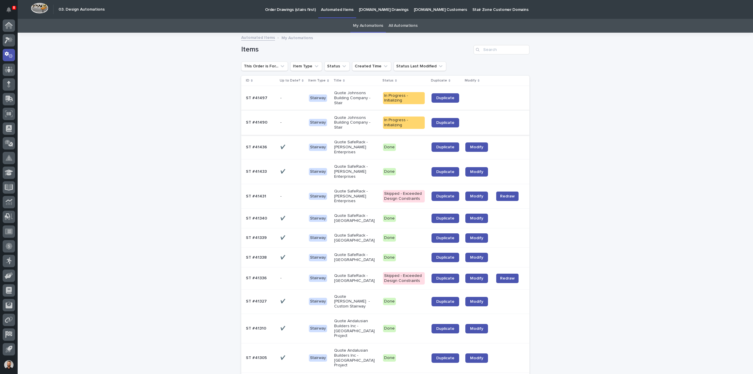
click at [366, 26] on link "My Automations" at bounding box center [368, 26] width 30 height 14
click at [398, 24] on link "All Automations" at bounding box center [402, 26] width 29 height 14
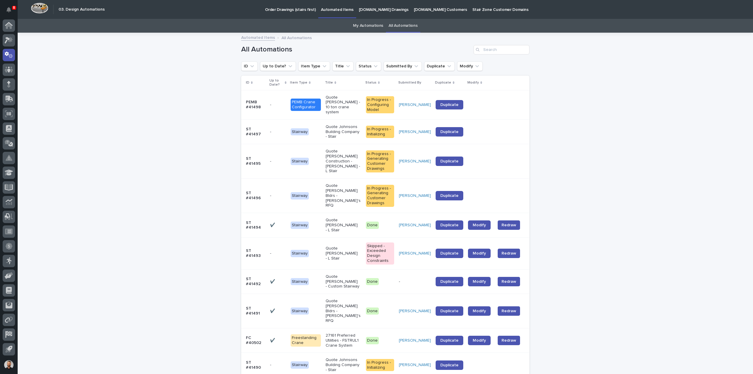
click at [368, 26] on link "My Automations" at bounding box center [368, 26] width 30 height 14
